Goal: Information Seeking & Learning: Learn about a topic

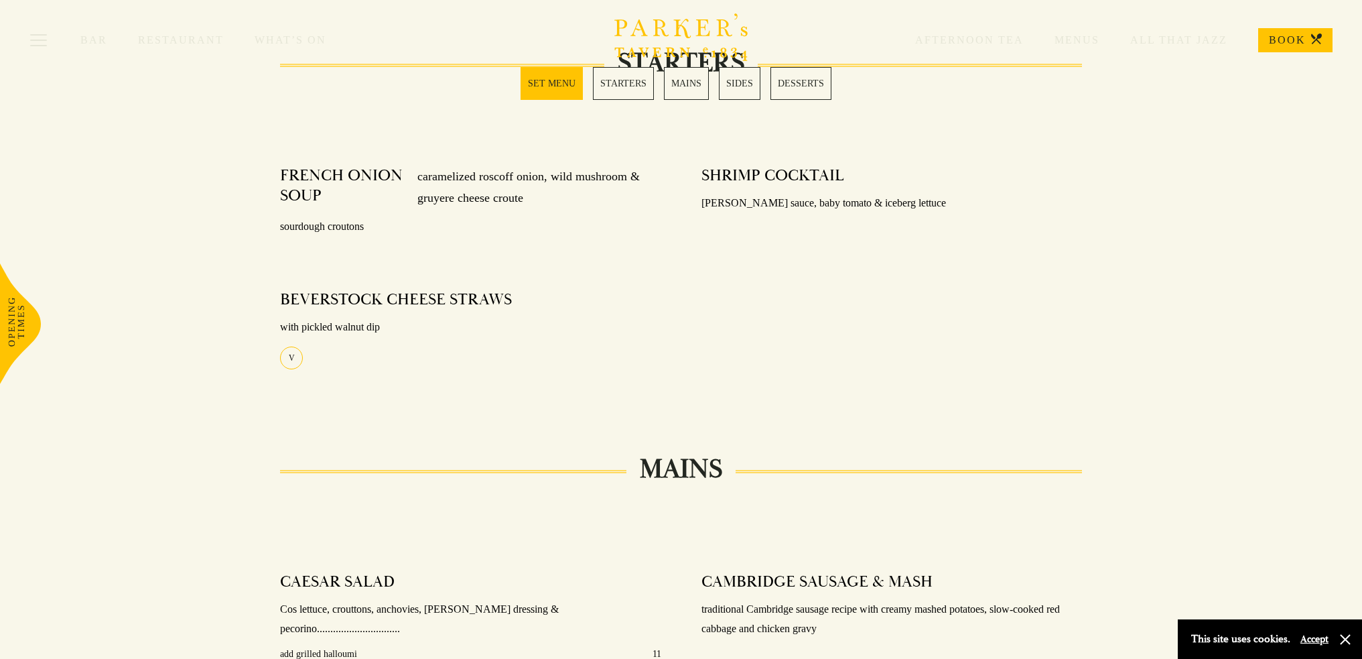
scroll to position [130, 0]
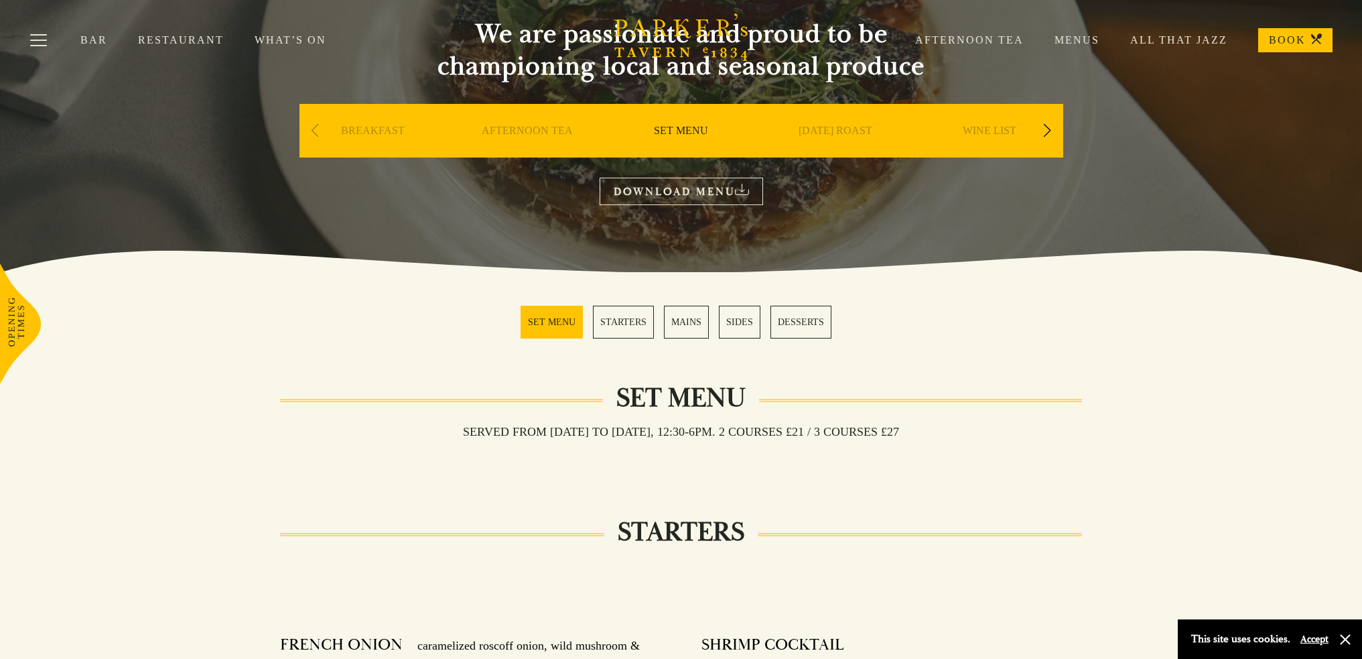
click at [1085, 38] on link "Menus" at bounding box center [1062, 39] width 76 height 13
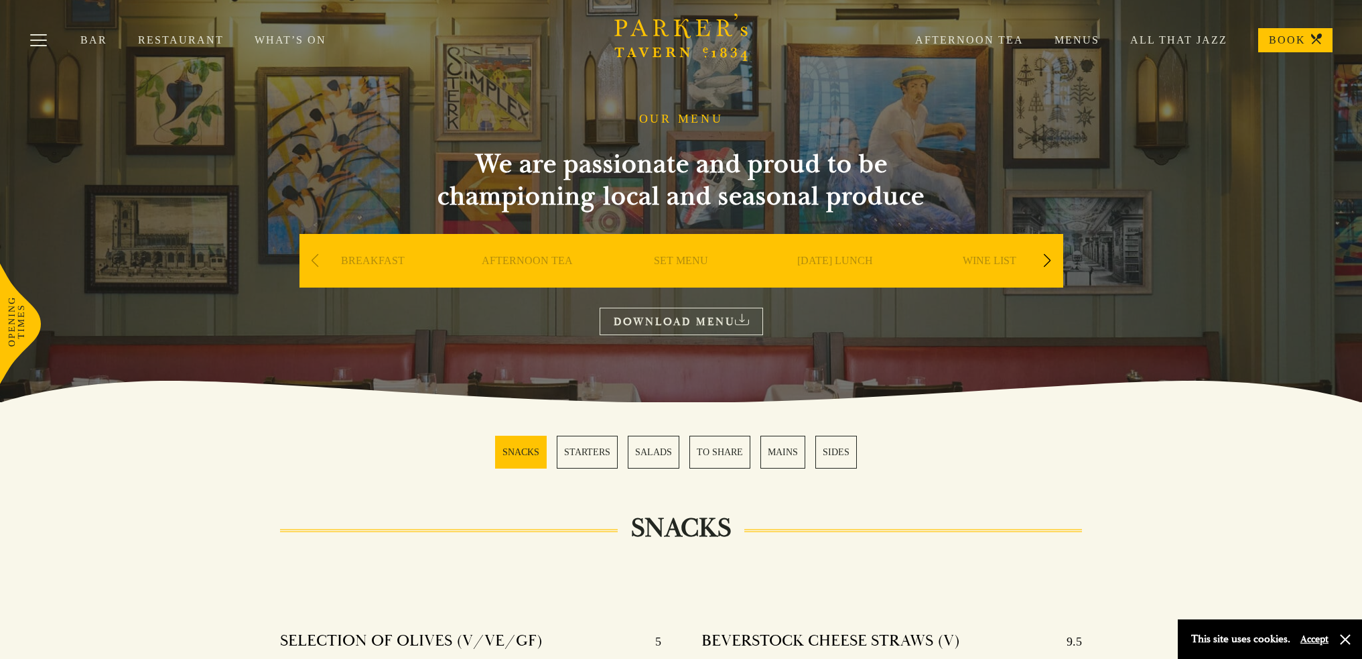
click at [783, 449] on link "MAINS" at bounding box center [782, 451] width 45 height 33
click at [1299, 36] on link "BOOK" at bounding box center [1295, 40] width 74 height 24
click at [992, 261] on link "WINE LIST" at bounding box center [990, 281] width 54 height 54
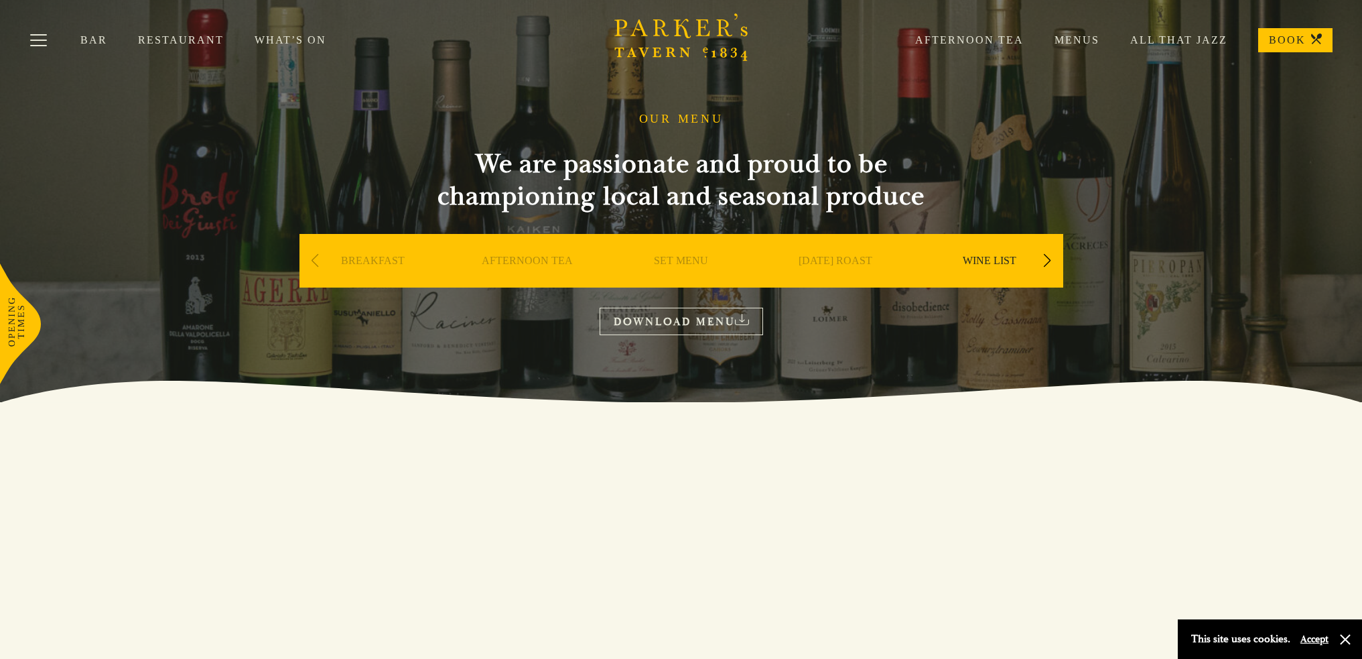
click at [1154, 40] on link "All That Jazz" at bounding box center [1163, 39] width 128 height 13
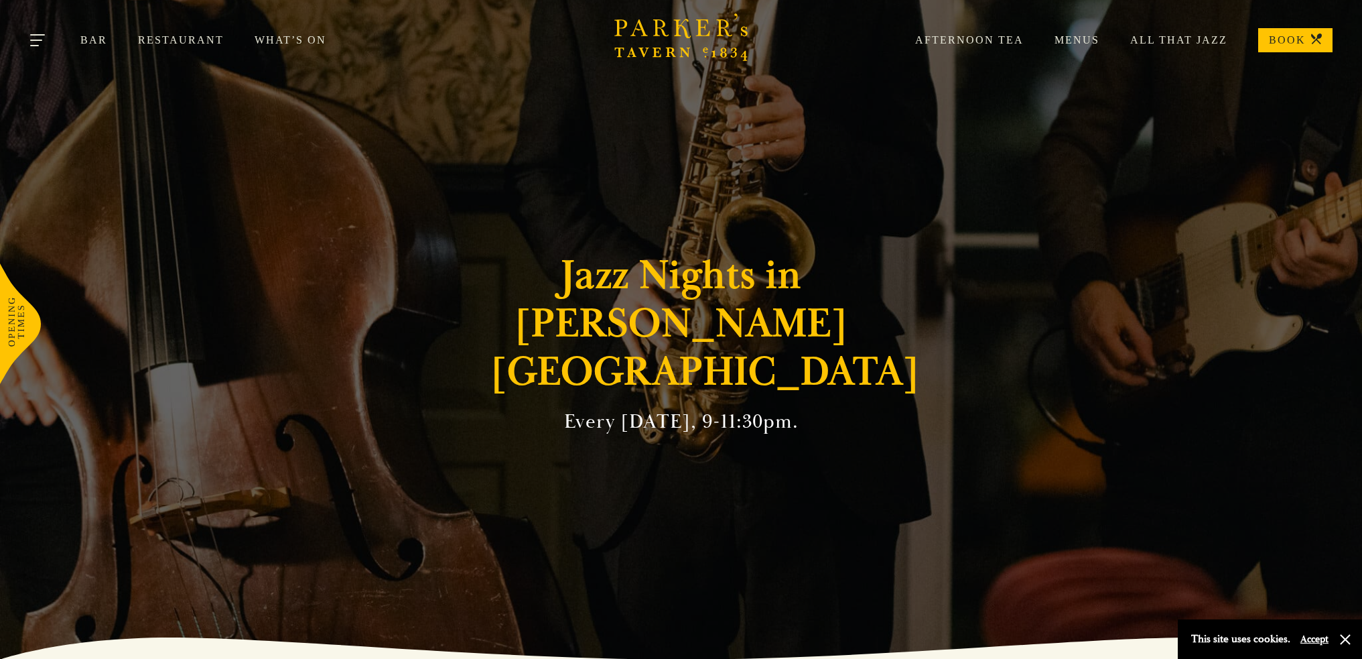
click at [43, 36] on button "Toggle navigation" at bounding box center [38, 42] width 57 height 57
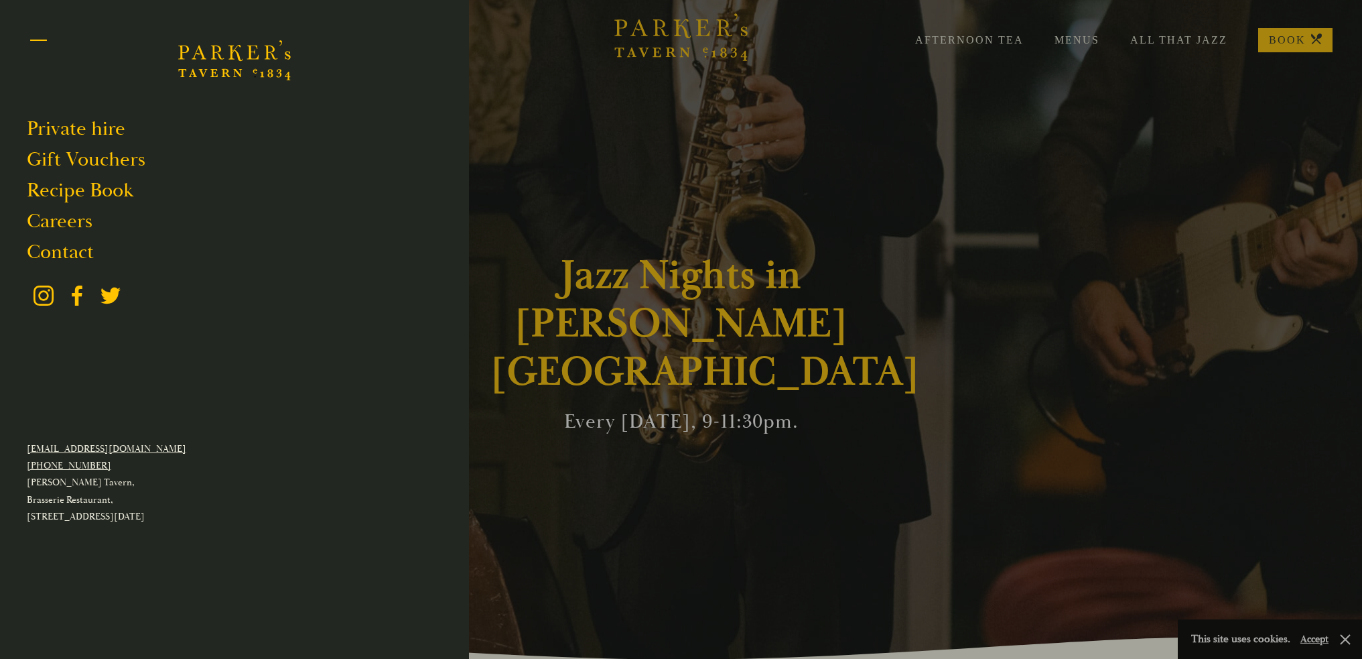
click at [40, 46] on span "Toggle navigation" at bounding box center [38, 45] width 17 height 1
